Goal: Find specific page/section: Find specific page/section

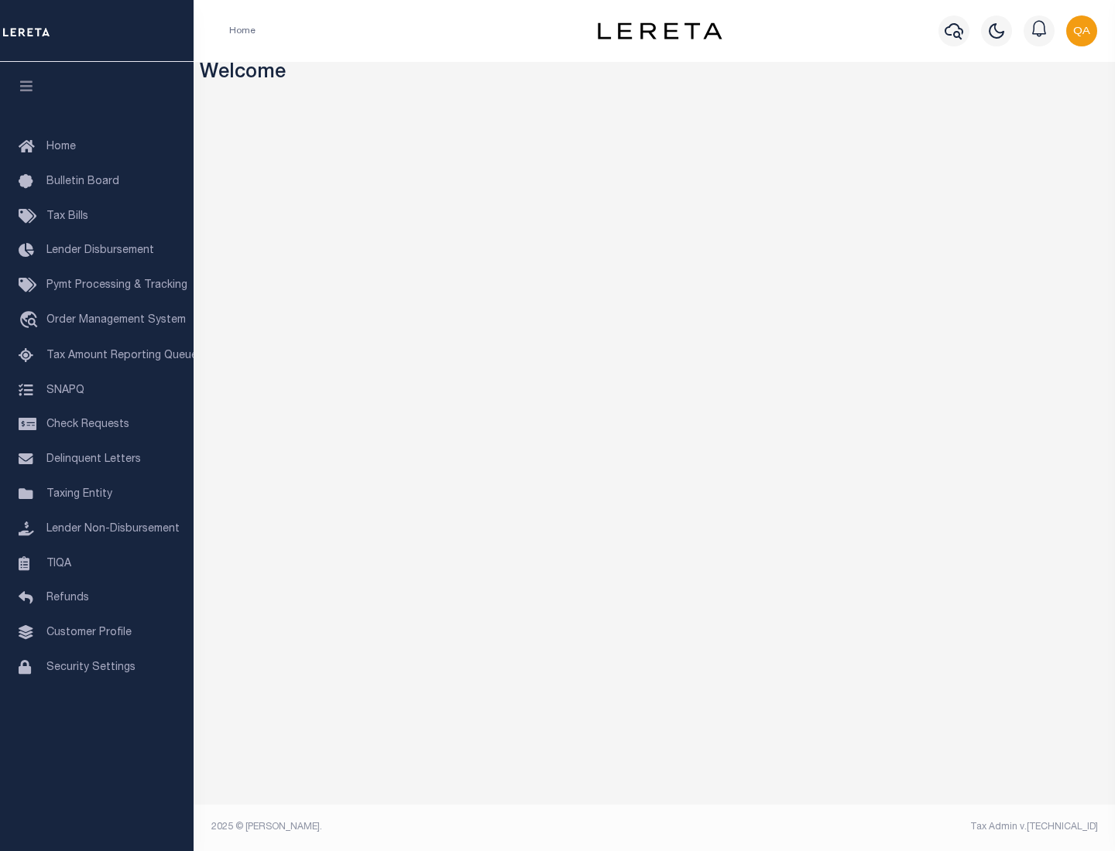
click at [97, 563] on link "TIQA" at bounding box center [97, 564] width 194 height 35
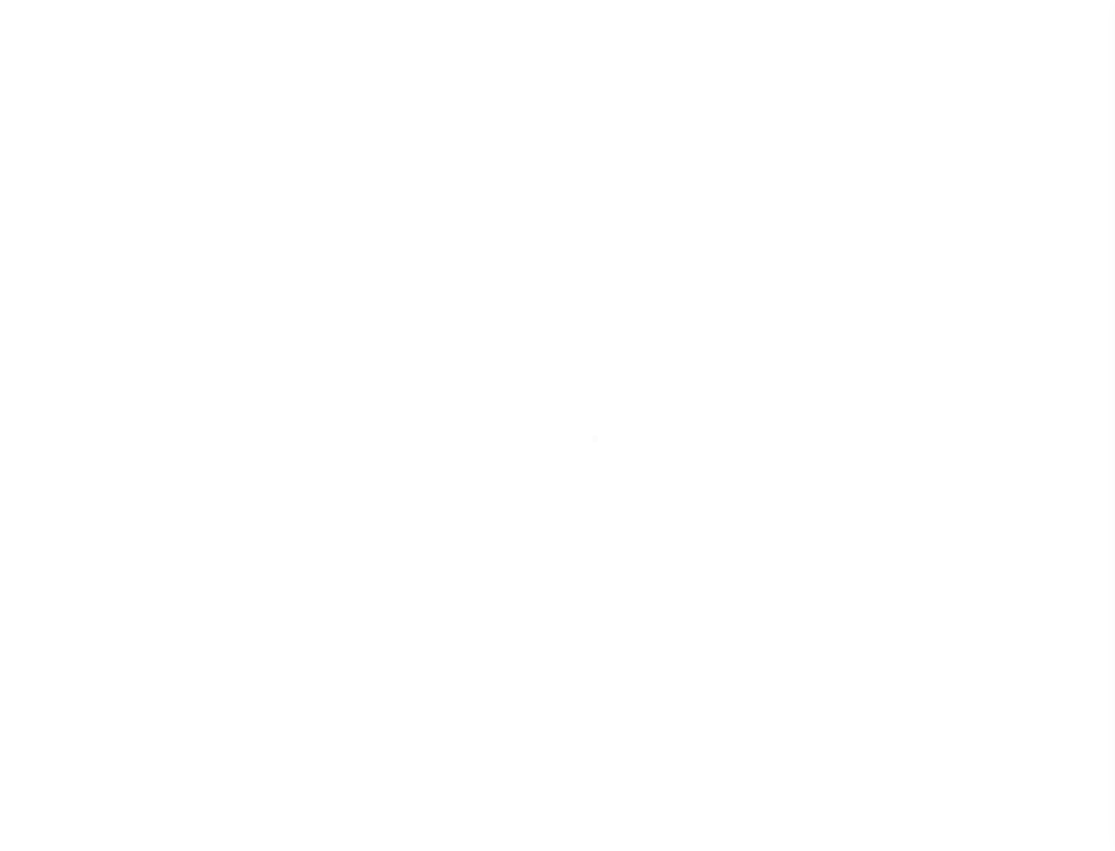
select select "200"
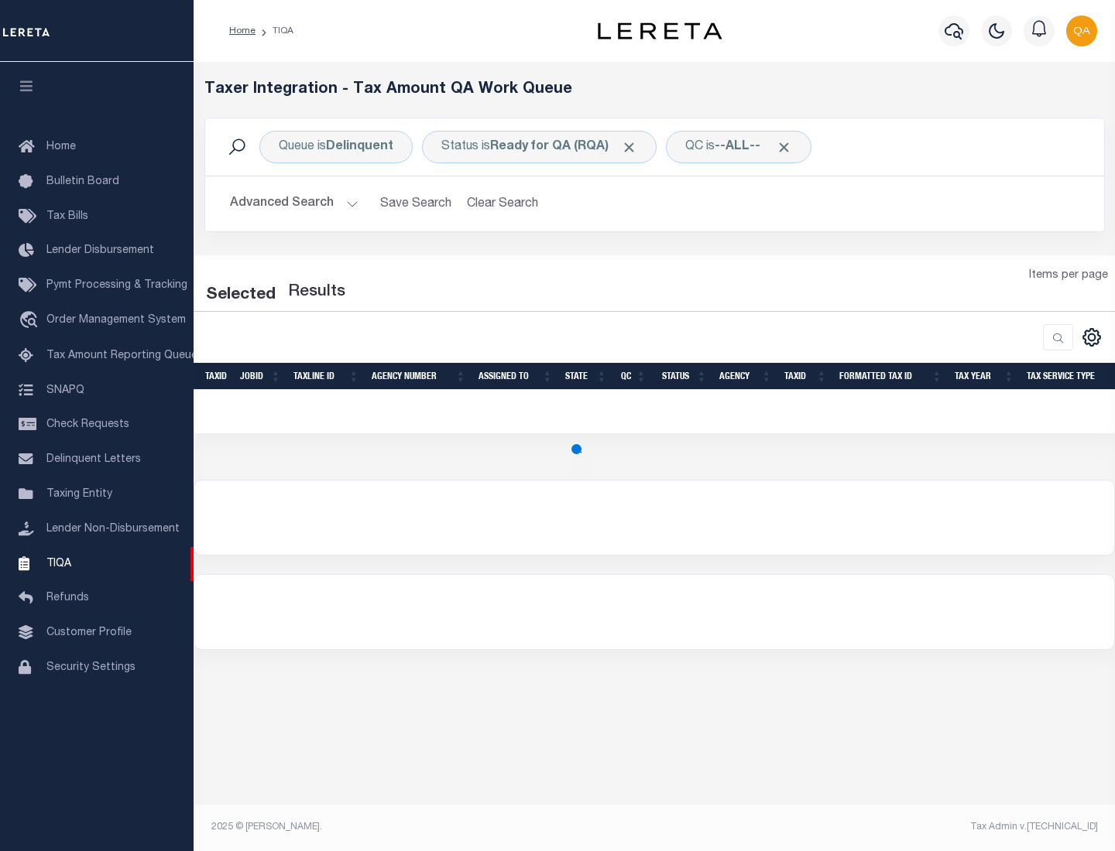
select select "200"
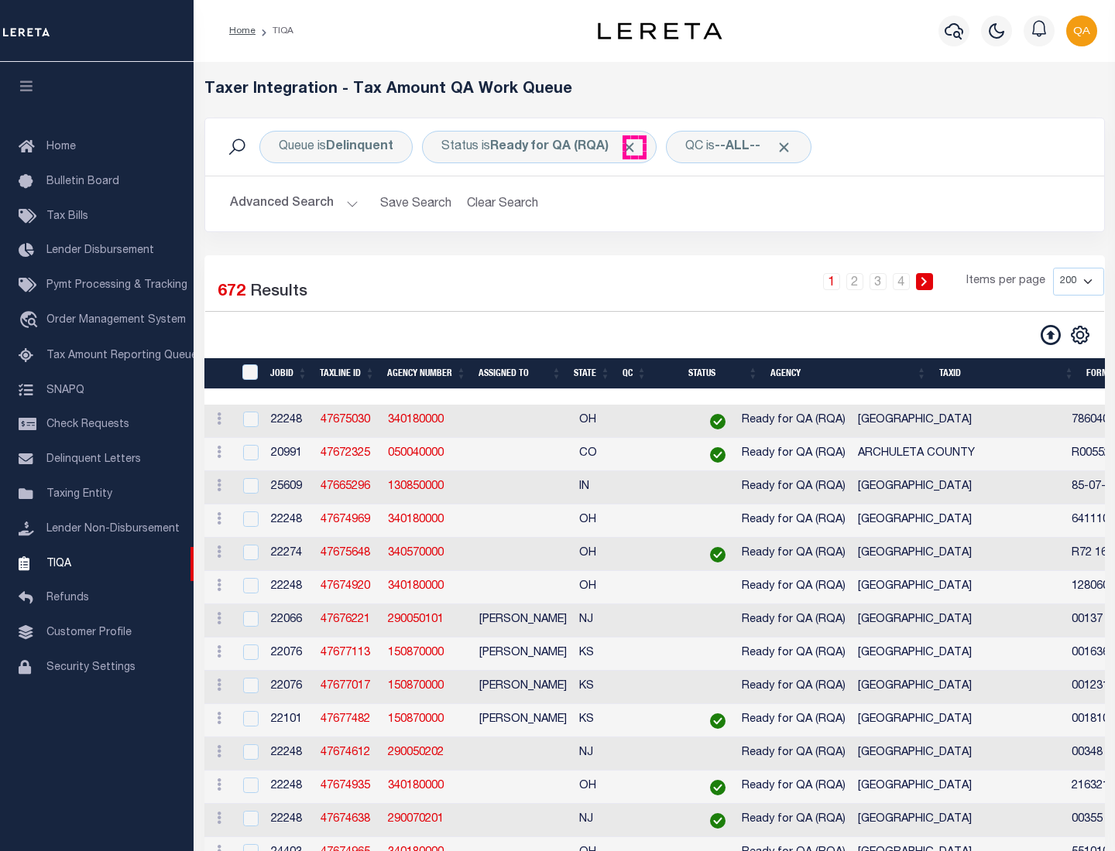
click at [634, 147] on span "Click to Remove" at bounding box center [629, 147] width 16 height 16
